Goal: Task Accomplishment & Management: Manage account settings

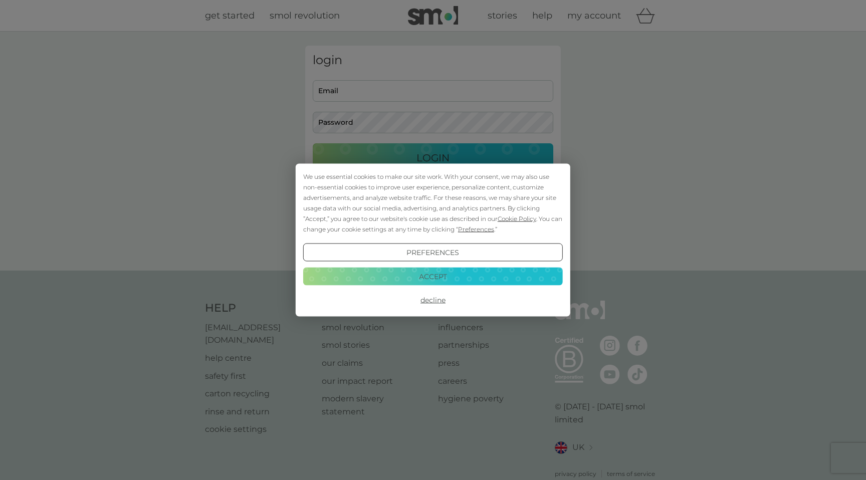
click at [429, 270] on button "Accept" at bounding box center [433, 276] width 260 height 18
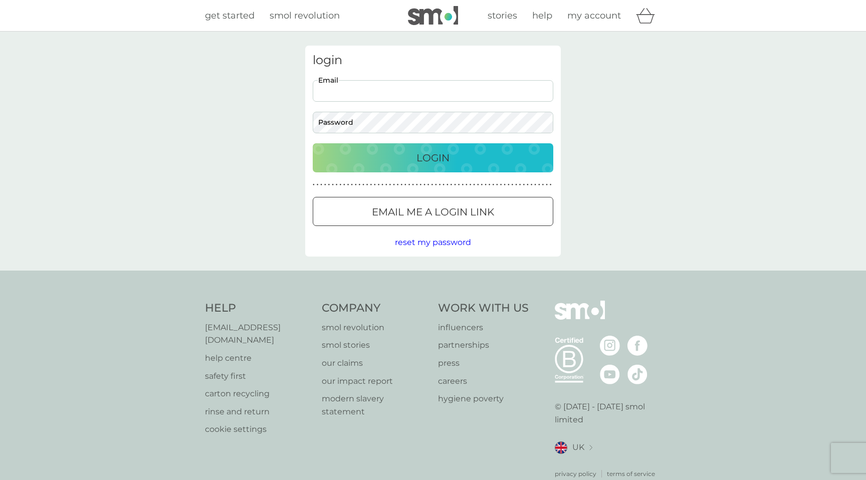
click at [407, 90] on input "Email" at bounding box center [433, 91] width 241 height 22
type input "[EMAIL_ADDRESS][DOMAIN_NAME]"
click at [425, 96] on input "[EMAIL_ADDRESS][DOMAIN_NAME]" at bounding box center [433, 91] width 241 height 22
click at [418, 211] on div at bounding box center [433, 212] width 36 height 11
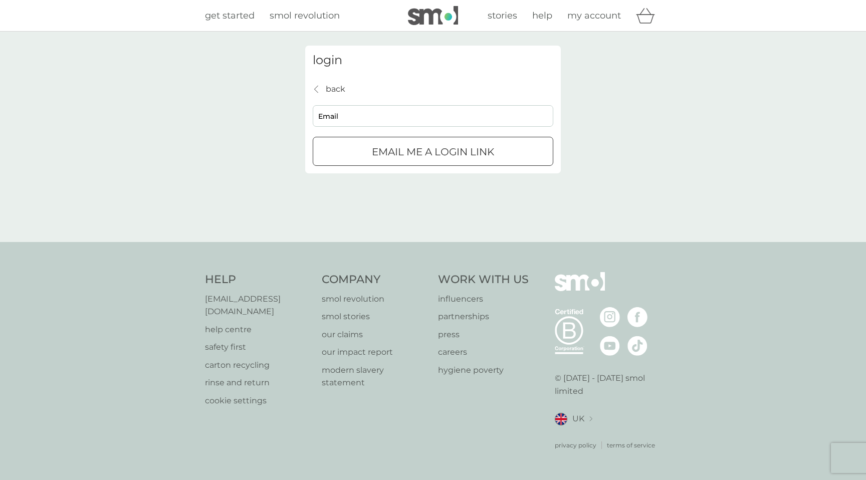
click at [417, 111] on input "Email" at bounding box center [433, 116] width 241 height 22
type input "[EMAIL_ADDRESS][DOMAIN_NAME]"
click at [421, 153] on div "submit" at bounding box center [433, 152] width 36 height 11
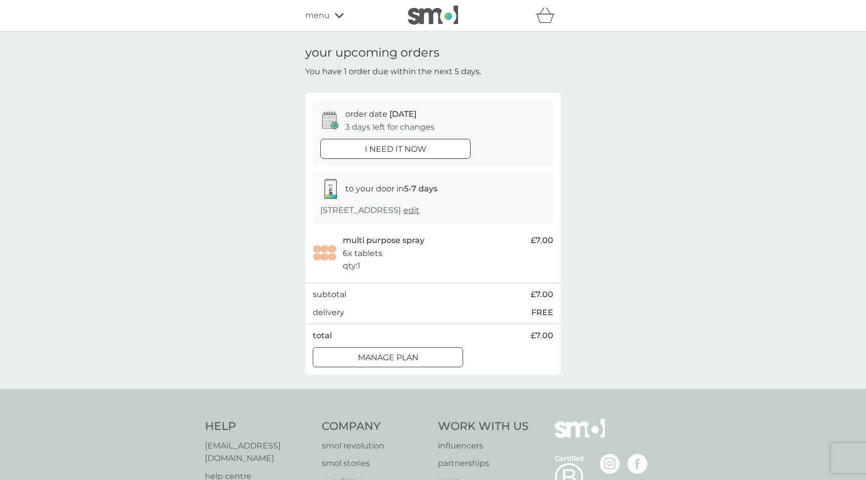
click at [387, 361] on div at bounding box center [388, 357] width 36 height 11
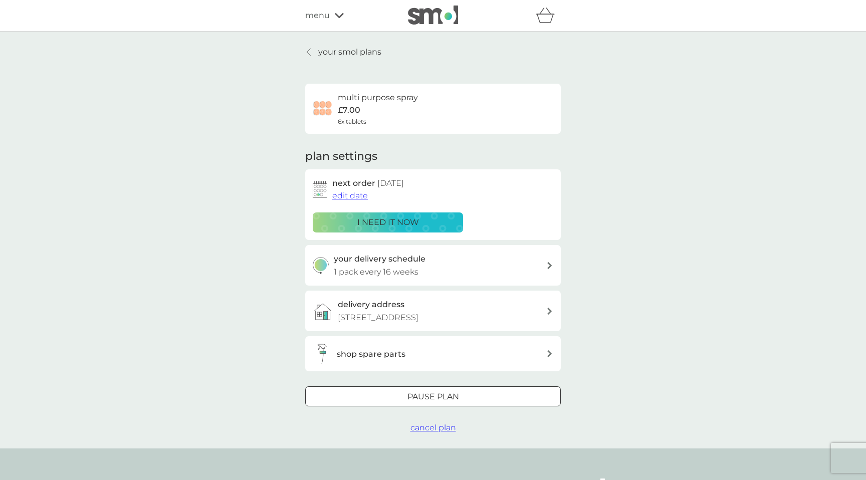
click at [398, 395] on div "Pause plan" at bounding box center [433, 396] width 255 height 13
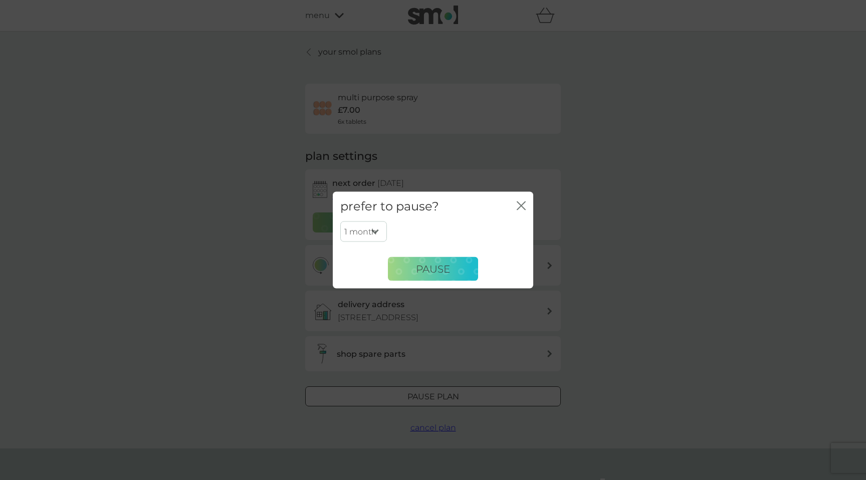
click at [519, 208] on icon "close" at bounding box center [519, 206] width 4 height 8
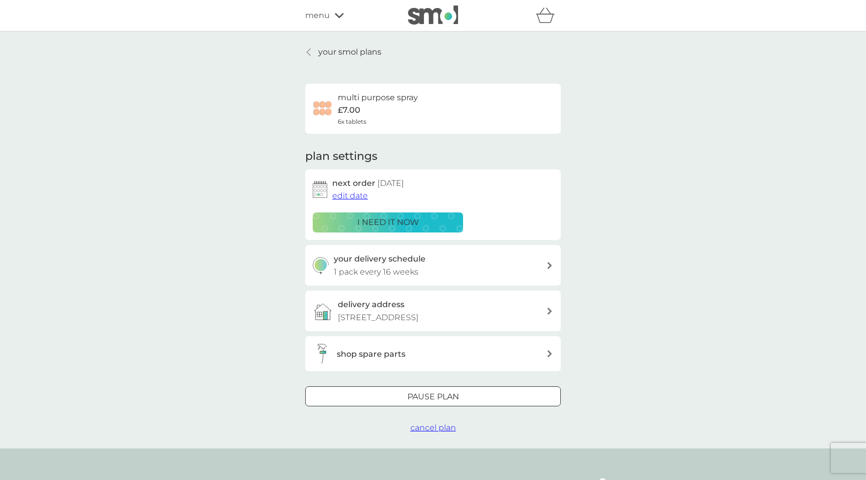
click at [394, 399] on div "Pause plan" at bounding box center [433, 396] width 255 height 13
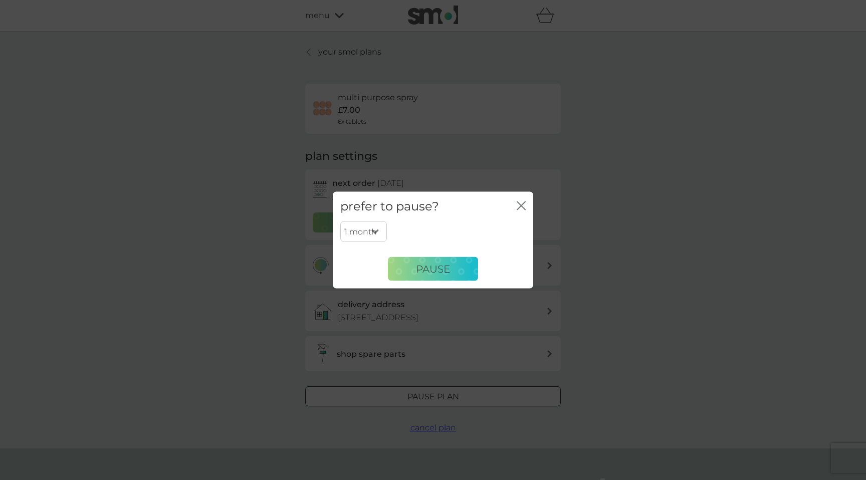
click at [375, 230] on select "1 month 2 months 3 months 4 months 5 months 6 months" at bounding box center [363, 231] width 47 height 21
select select "2"
click at [426, 271] on span "Pause" at bounding box center [433, 269] width 34 height 12
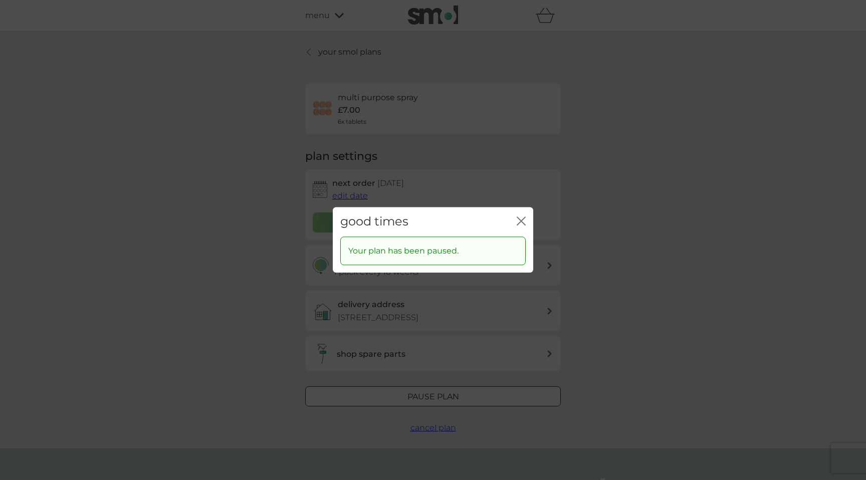
click at [520, 220] on icon "close" at bounding box center [521, 220] width 9 height 9
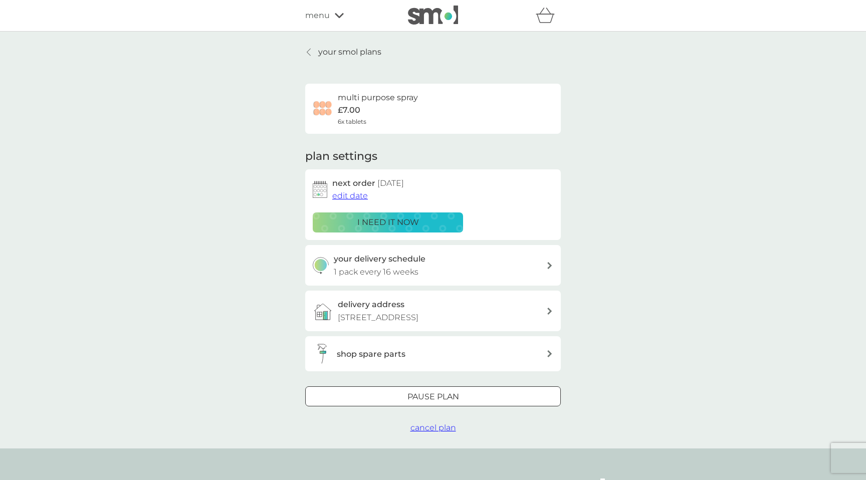
click at [434, 22] on img at bounding box center [433, 15] width 50 height 19
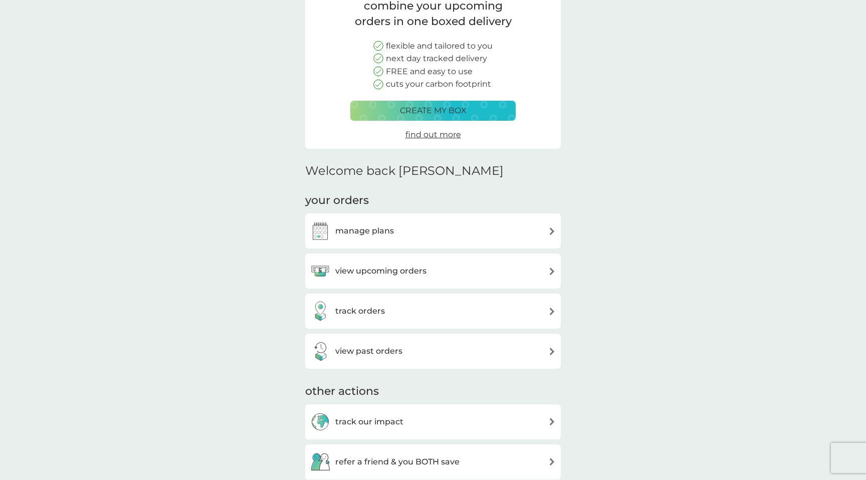
scroll to position [93, 0]
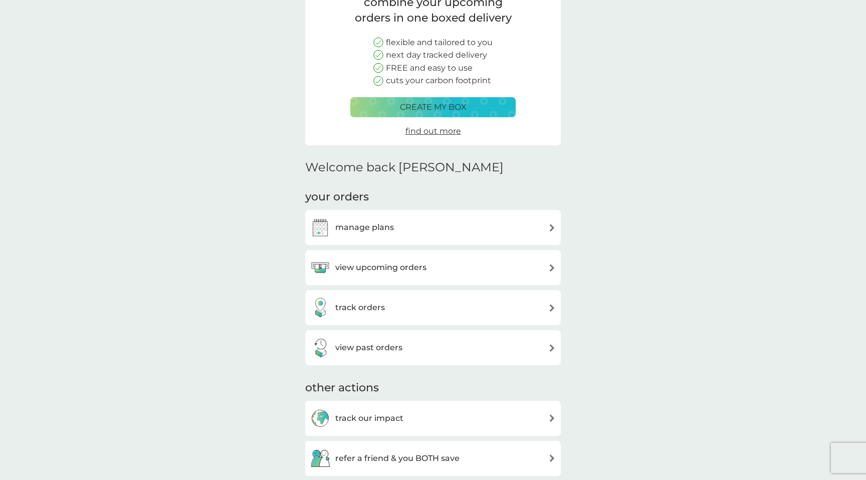
click at [351, 236] on div "manage plans" at bounding box center [352, 227] width 84 height 20
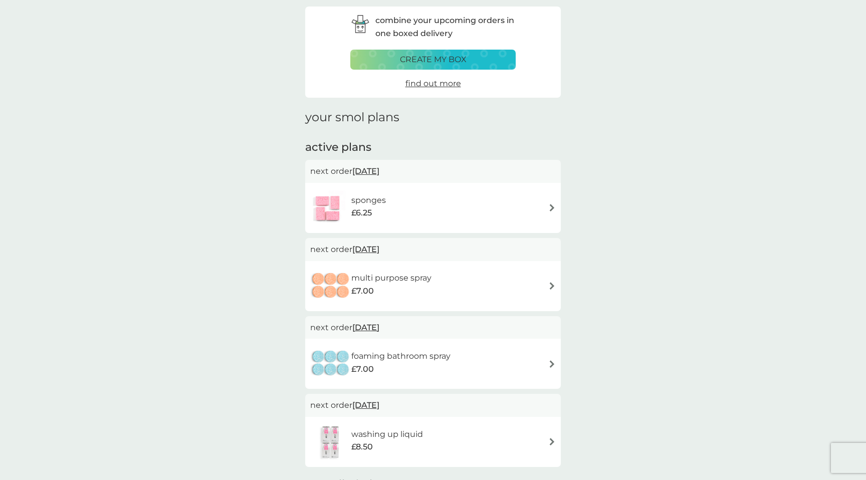
scroll to position [41, 0]
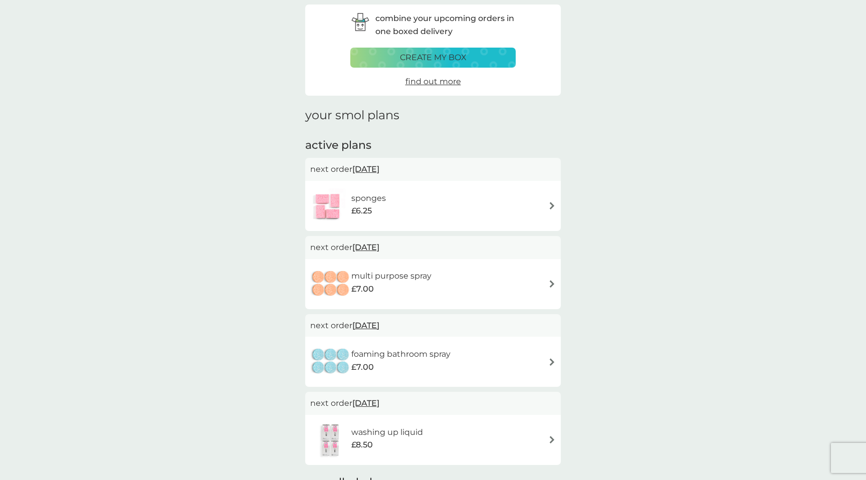
click at [382, 200] on h6 "sponges" at bounding box center [368, 198] width 35 height 13
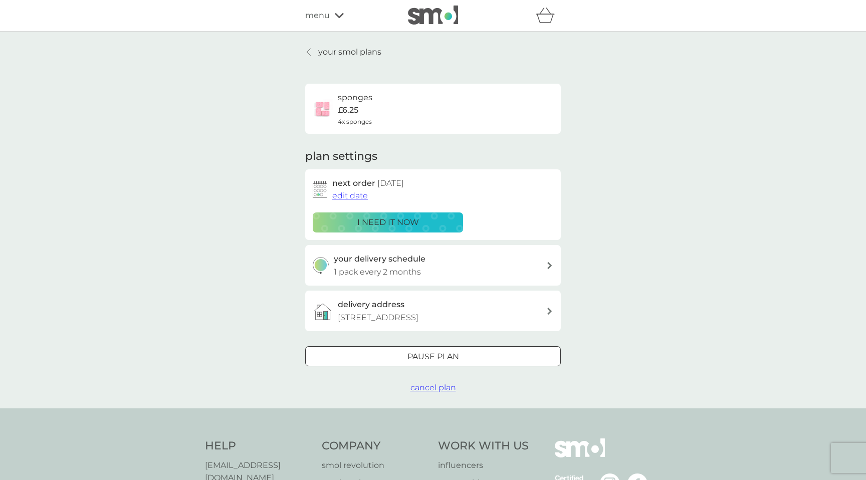
click at [393, 357] on div "Pause plan" at bounding box center [433, 356] width 255 height 13
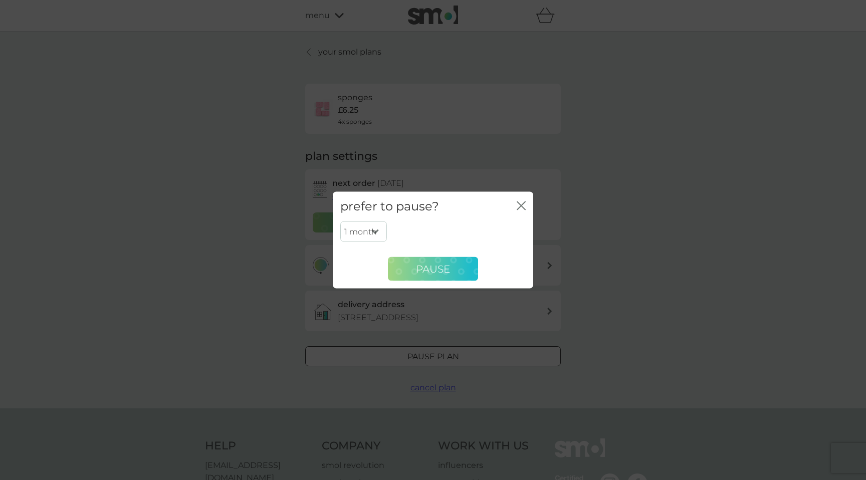
click at [446, 265] on span "Pause" at bounding box center [433, 269] width 34 height 12
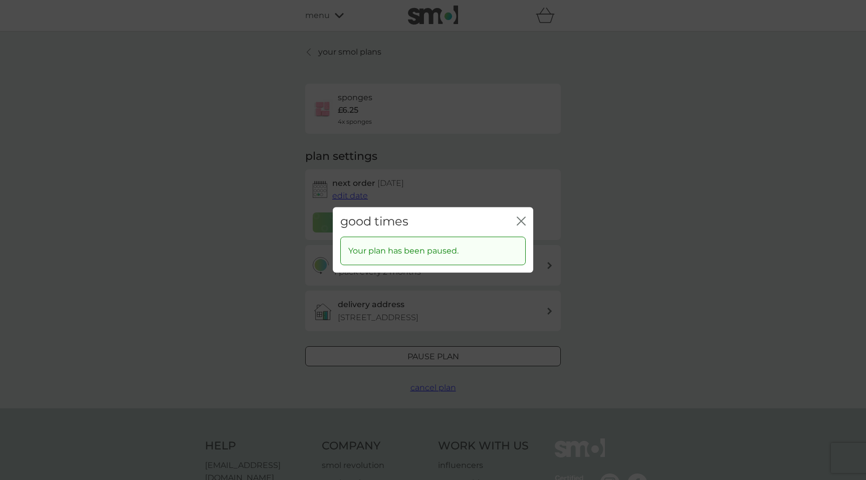
click at [524, 221] on icon "close" at bounding box center [521, 220] width 9 height 9
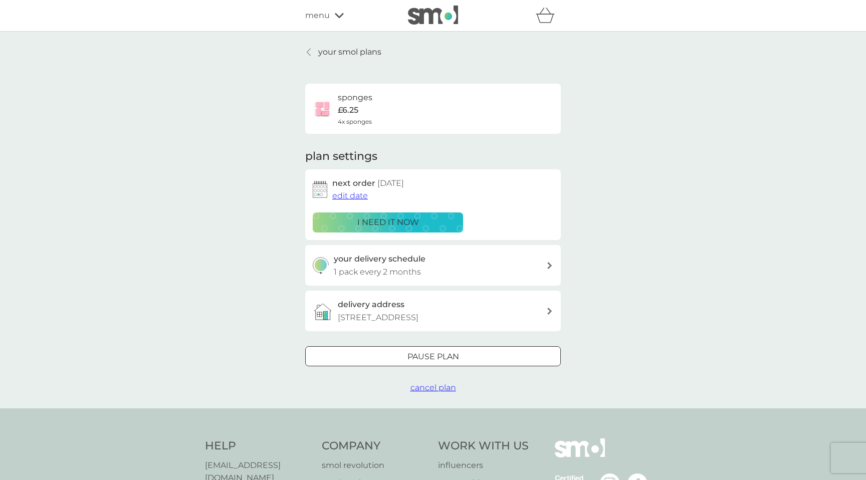
click at [313, 49] on link "your smol plans" at bounding box center [343, 52] width 76 height 13
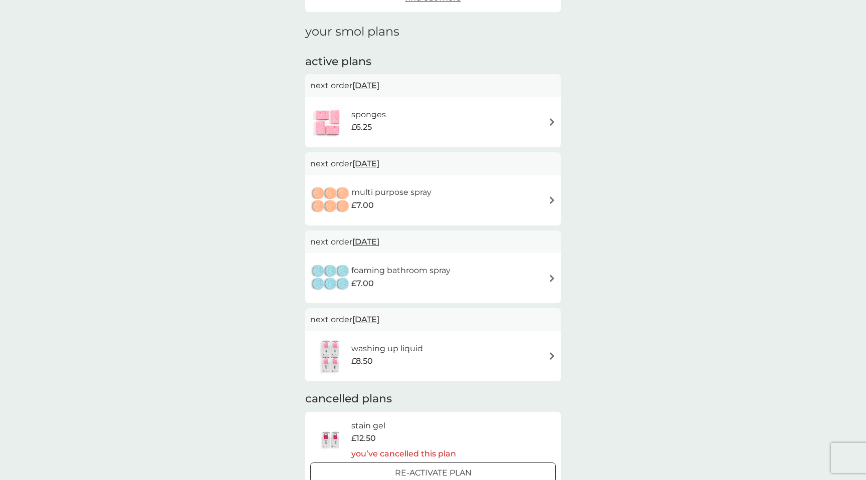
scroll to position [130, 0]
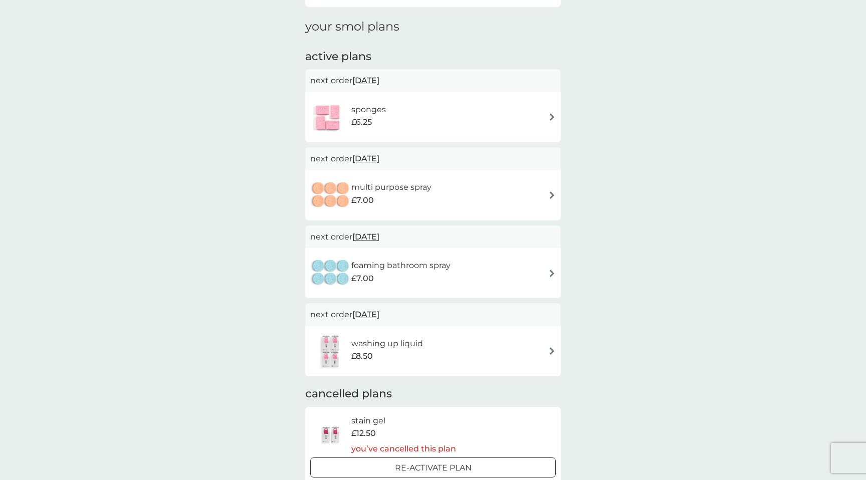
click at [425, 274] on div "£7.00" at bounding box center [400, 278] width 99 height 13
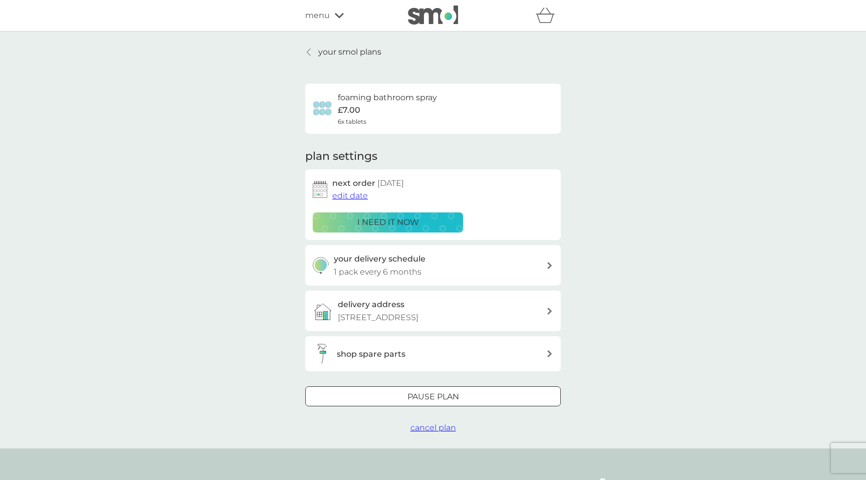
click at [423, 429] on span "cancel plan" at bounding box center [433, 428] width 46 height 10
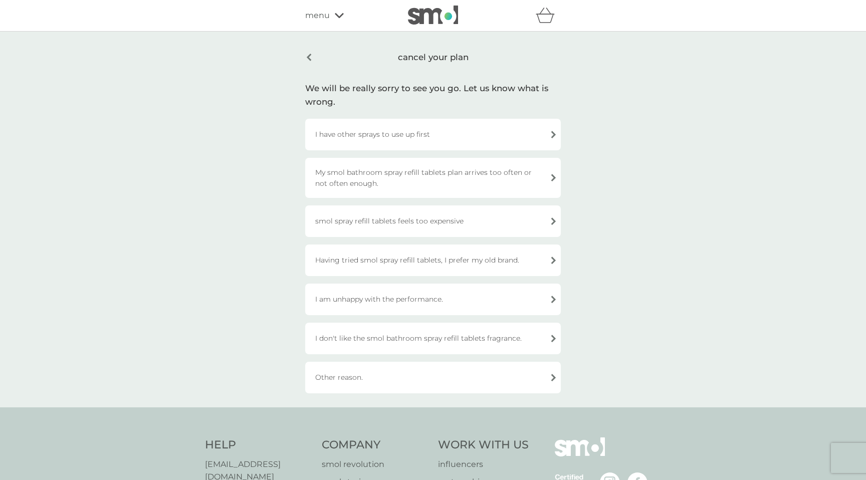
click at [434, 136] on div "I have other sprays to use up first" at bounding box center [433, 135] width 256 height 32
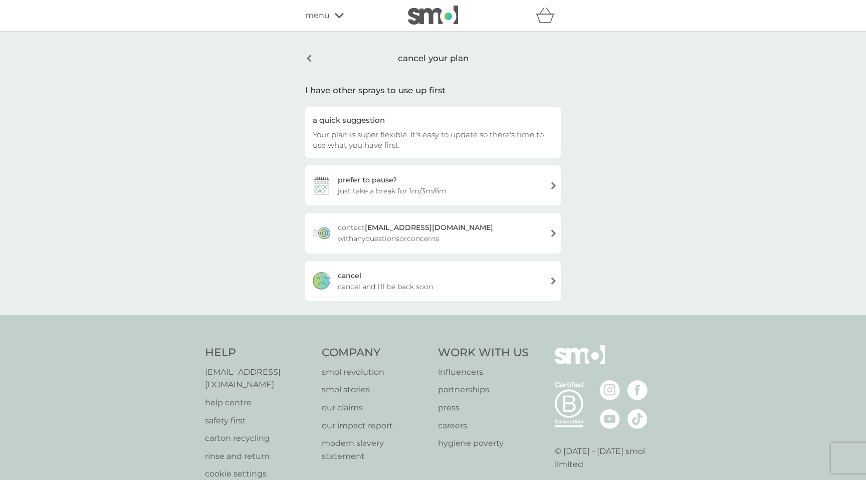
click at [390, 277] on div "cancel cancel and I'll be back soon" at bounding box center [433, 281] width 256 height 40
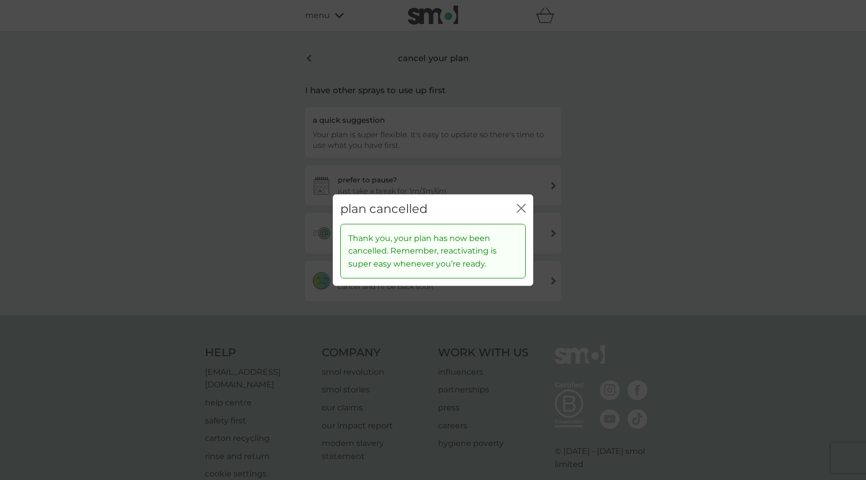
click at [521, 207] on icon "close" at bounding box center [521, 208] width 9 height 9
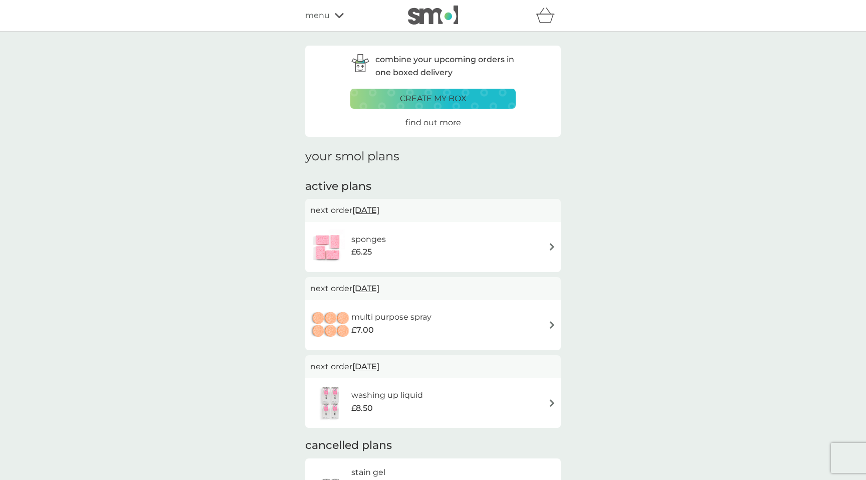
click at [339, 13] on icon at bounding box center [339, 16] width 9 height 6
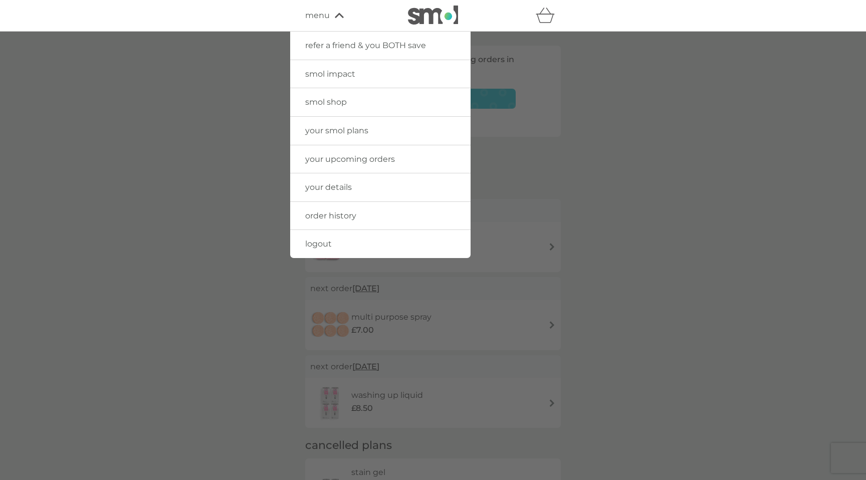
click at [331, 132] on span "your smol plans" at bounding box center [336, 131] width 63 height 10
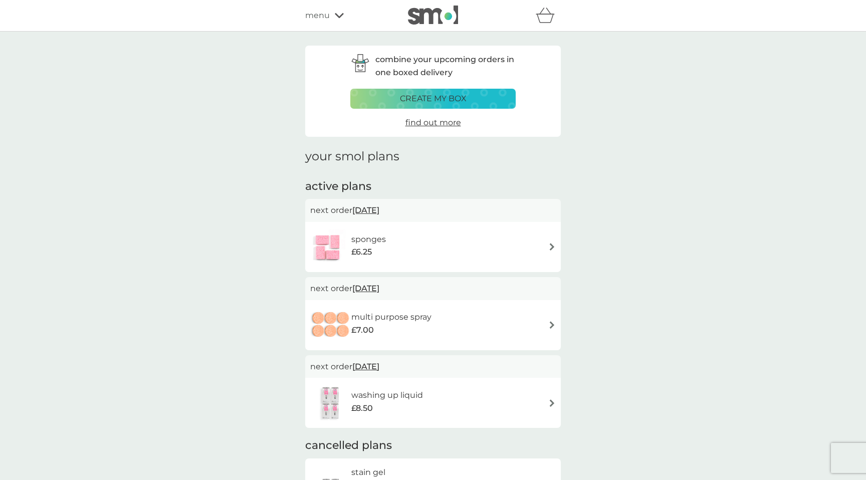
click at [376, 98] on div "create my box" at bounding box center [433, 98] width 152 height 13
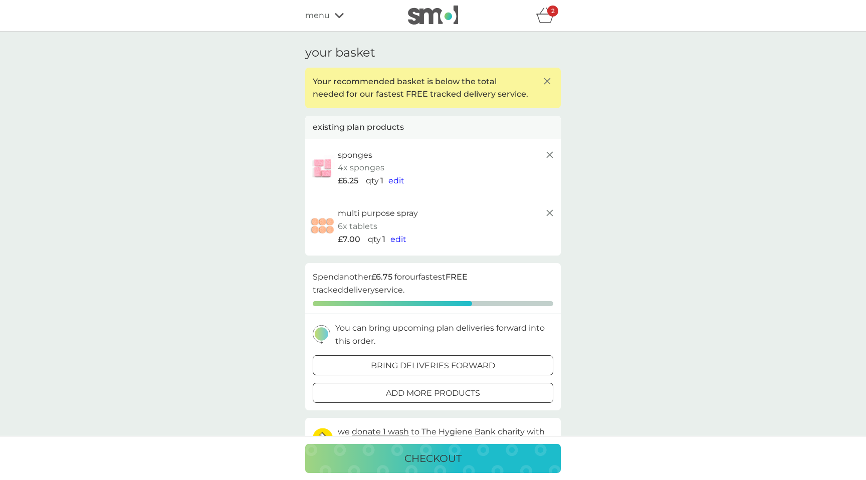
click at [420, 18] on img at bounding box center [433, 15] width 50 height 19
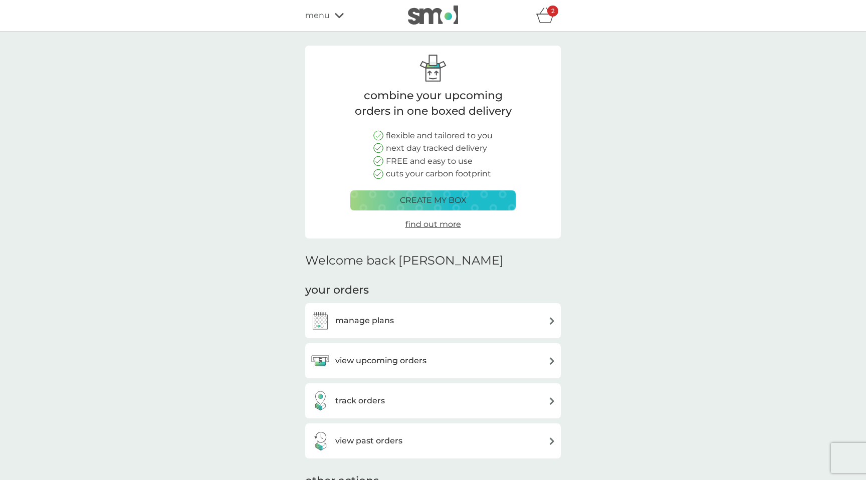
click at [329, 12] on span "menu" at bounding box center [317, 15] width 25 height 13
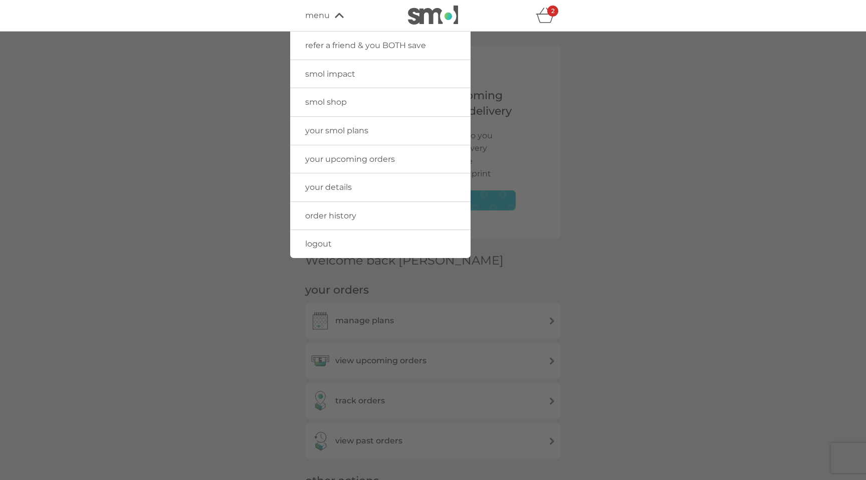
click at [324, 101] on span "smol shop" at bounding box center [326, 102] width 42 height 10
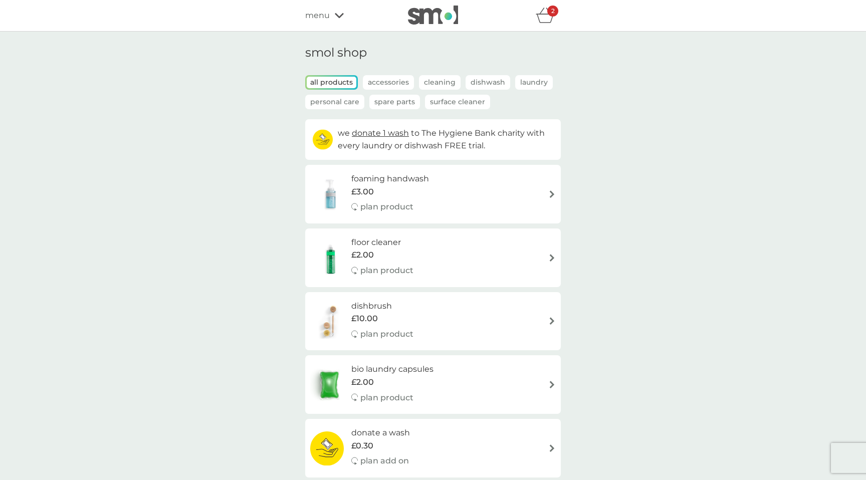
click at [486, 190] on div "foaming handwash £3.00 plan product" at bounding box center [433, 194] width 246 height 44
select select "119"
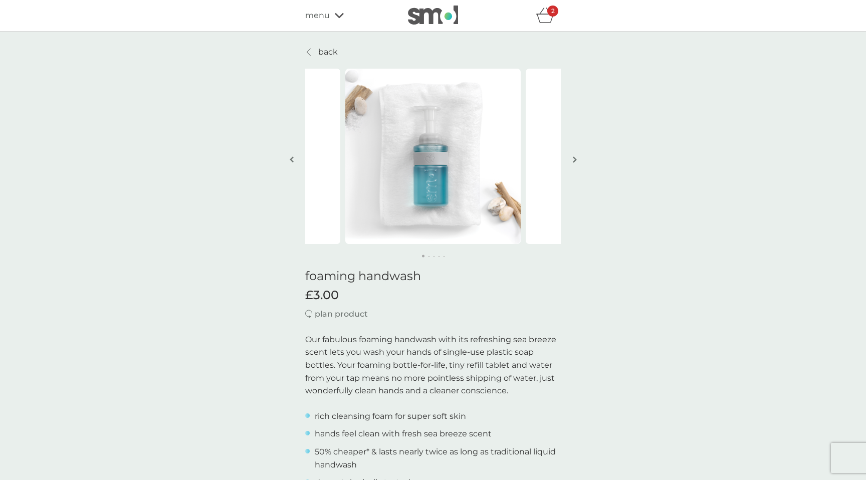
click at [311, 46] on link "back" at bounding box center [321, 52] width 33 height 13
